Goal: Check status

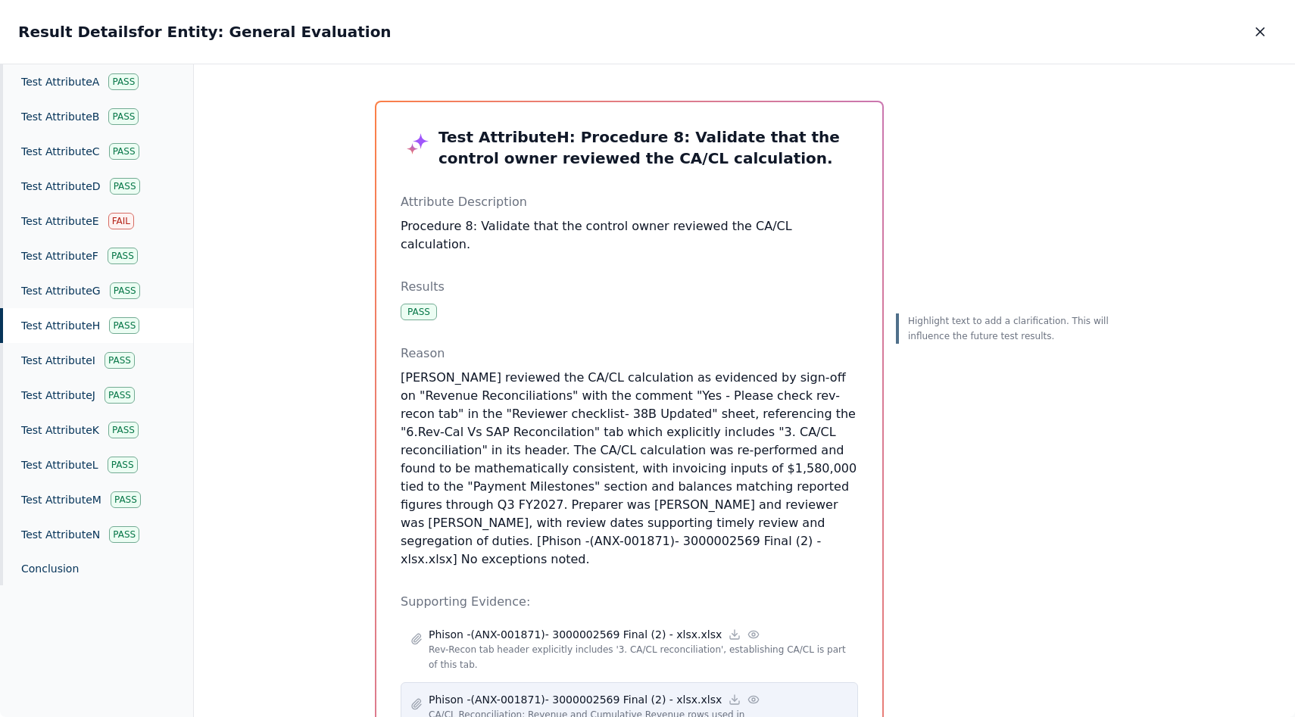
scroll to position [616, 0]
